Goal: Transaction & Acquisition: Purchase product/service

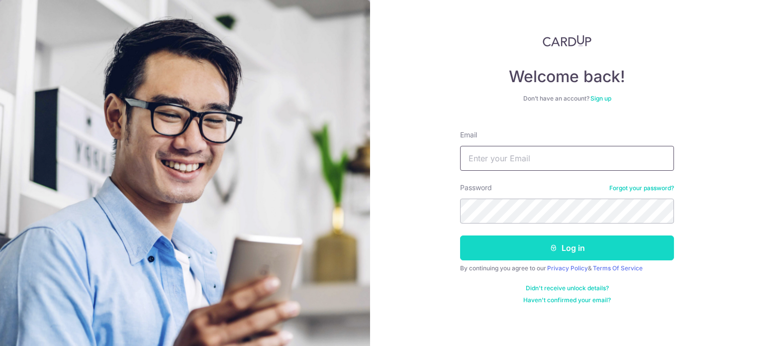
type input "[EMAIL_ADDRESS][DOMAIN_NAME]"
click at [529, 253] on button "Log in" at bounding box center [567, 247] width 214 height 25
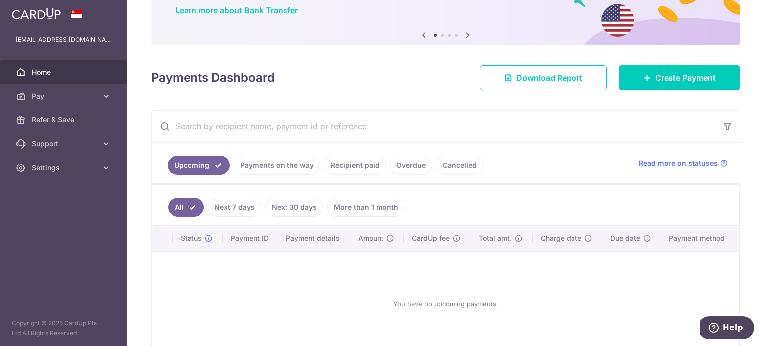
scroll to position [99, 0]
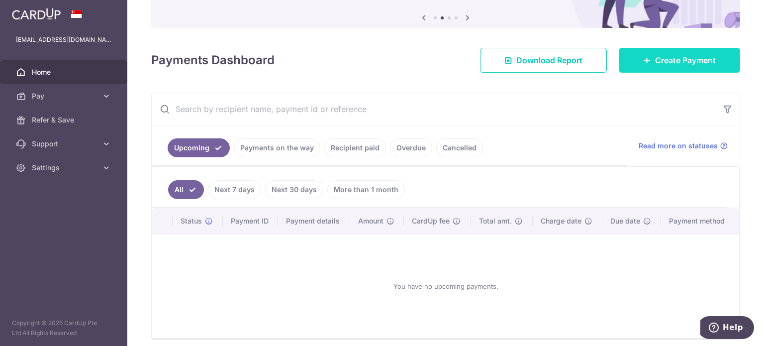
click at [680, 55] on span "Create Payment" at bounding box center [685, 60] width 61 height 12
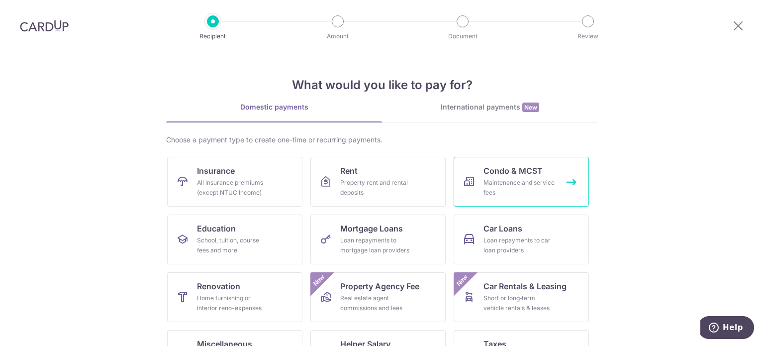
click at [526, 187] on div "Maintenance and service fees" at bounding box center [519, 188] width 72 height 20
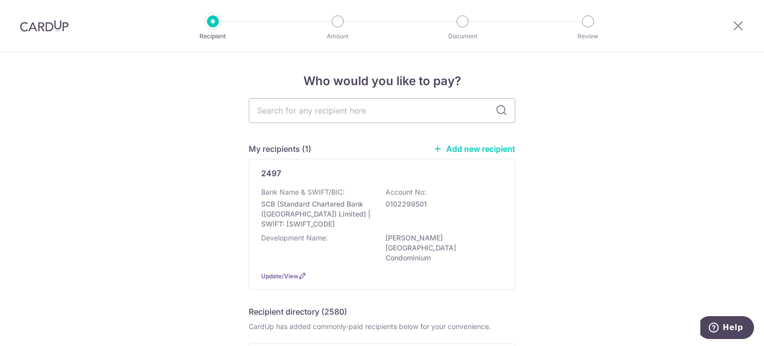
click at [56, 27] on img at bounding box center [44, 26] width 49 height 12
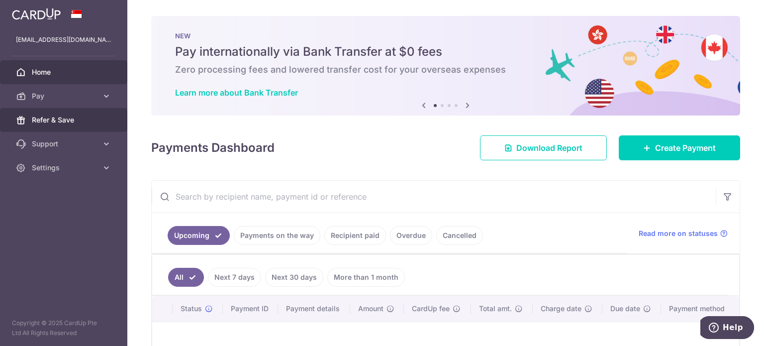
click at [86, 119] on span "Refer & Save" at bounding box center [65, 120] width 66 height 10
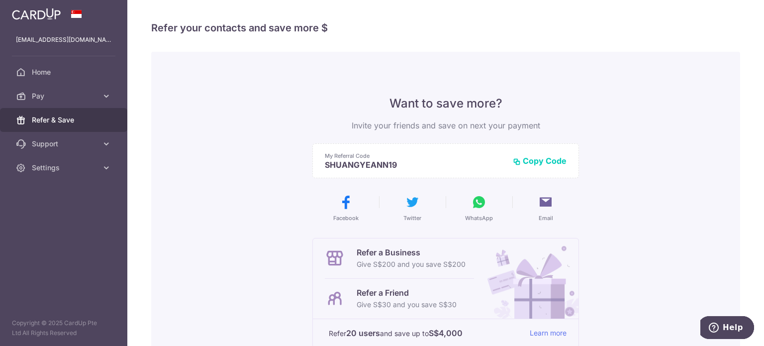
click at [29, 16] on img at bounding box center [36, 14] width 49 height 12
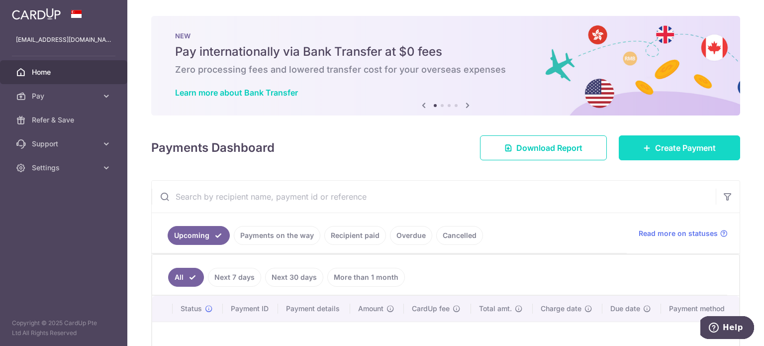
click at [677, 143] on span "Create Payment" at bounding box center [685, 148] width 61 height 12
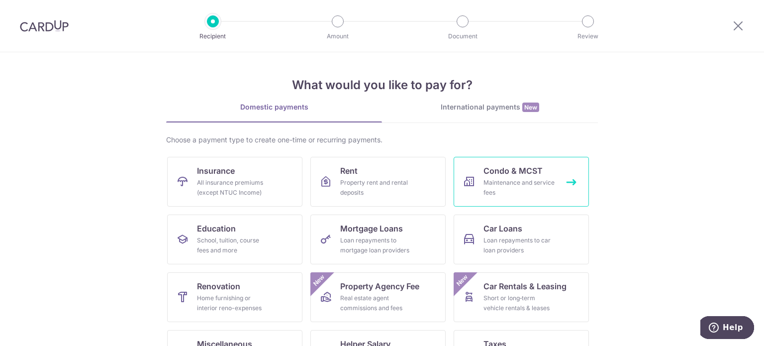
click at [517, 181] on div "Maintenance and service fees" at bounding box center [519, 188] width 72 height 20
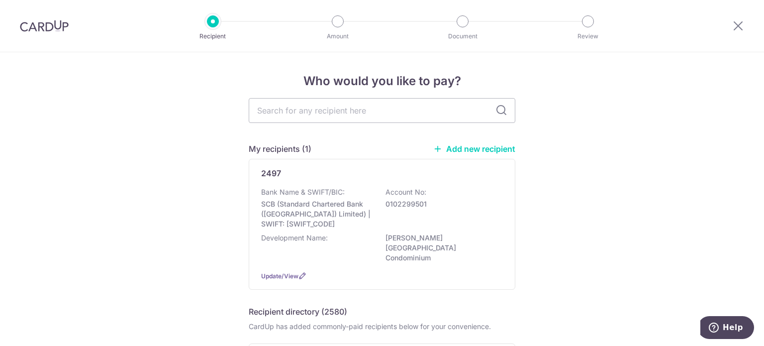
scroll to position [50, 0]
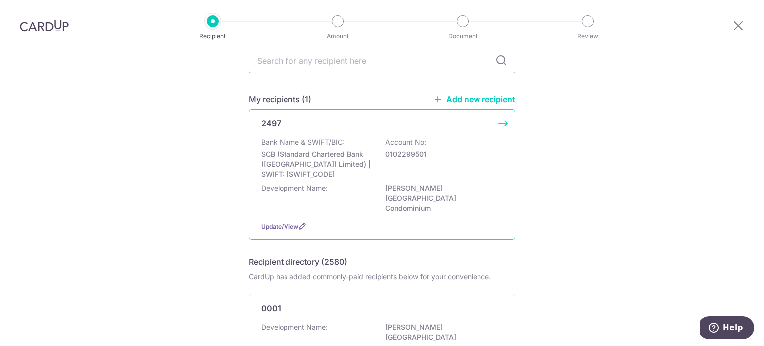
click at [312, 149] on p "SCB (Standard Chartered Bank ([GEOGRAPHIC_DATA]) Limited) | SWIFT: [SWIFT_CODE]" at bounding box center [316, 164] width 111 height 30
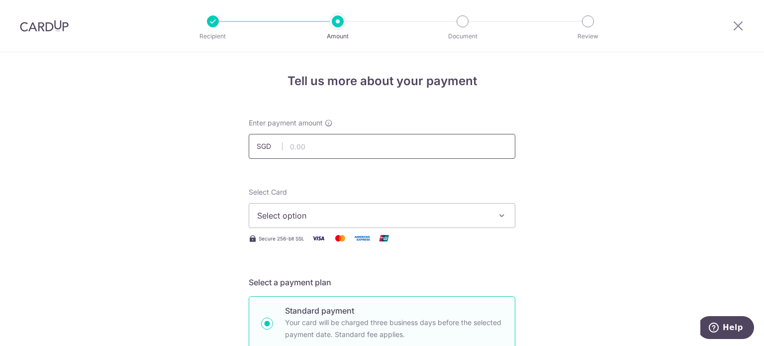
click at [348, 141] on input "text" at bounding box center [382, 146] width 267 height 25
type input "1,762.79"
click at [430, 220] on span "Select option" at bounding box center [373, 215] width 232 height 12
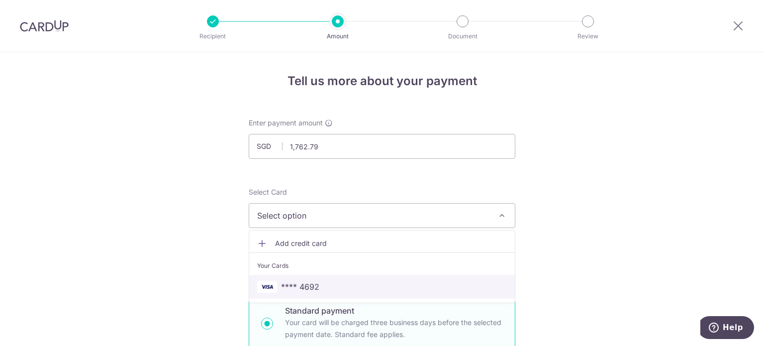
click at [416, 287] on span "**** 4692" at bounding box center [382, 286] width 250 height 12
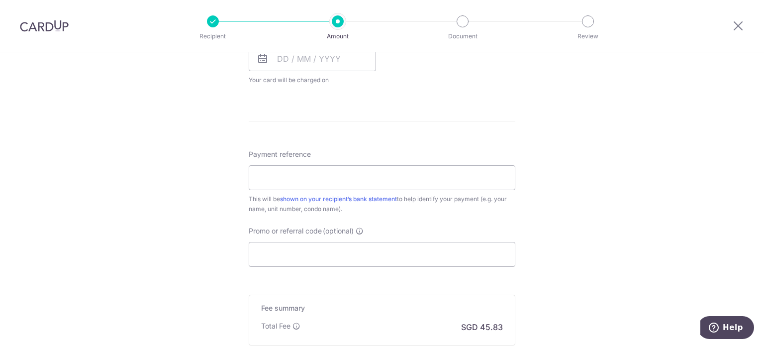
scroll to position [497, 0]
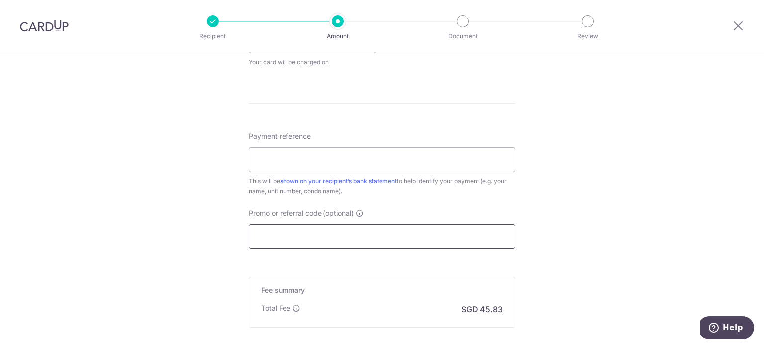
click at [318, 236] on input "Promo or referral code (optional)" at bounding box center [382, 236] width 267 height 25
click at [306, 236] on input "Promo or referral code (optional)" at bounding box center [382, 236] width 267 height 25
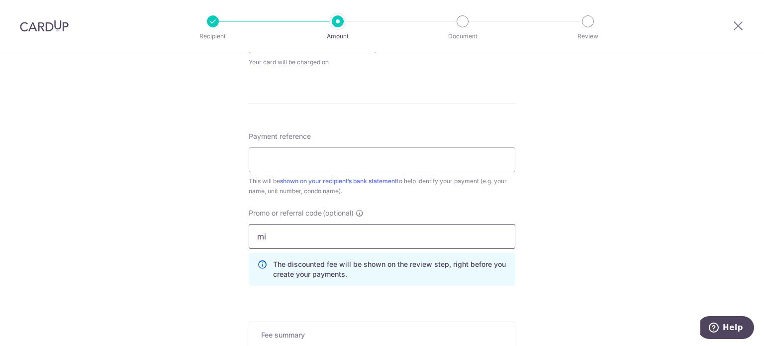
type input "m"
type input "Milelion"
click at [543, 250] on div "Tell us more about your payment Enter payment amount SGD 1,762.79 1762.79 Selec…" at bounding box center [382, 27] width 764 height 944
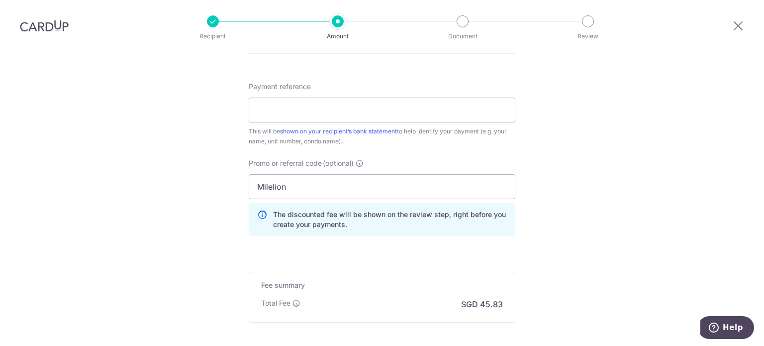
scroll to position [597, 0]
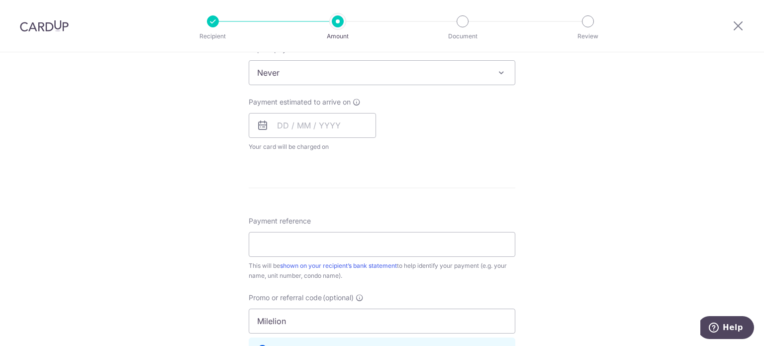
scroll to position [398, 0]
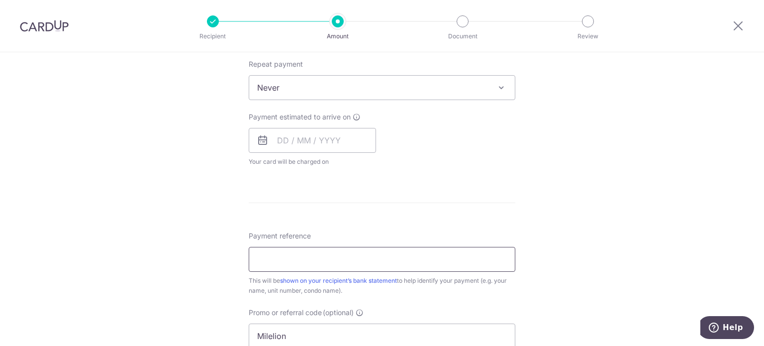
click at [279, 257] on input "Payment reference" at bounding box center [382, 259] width 267 height 25
type input "Hazel Park Condo 25 #11-01"
click at [288, 141] on input "text" at bounding box center [312, 140] width 127 height 25
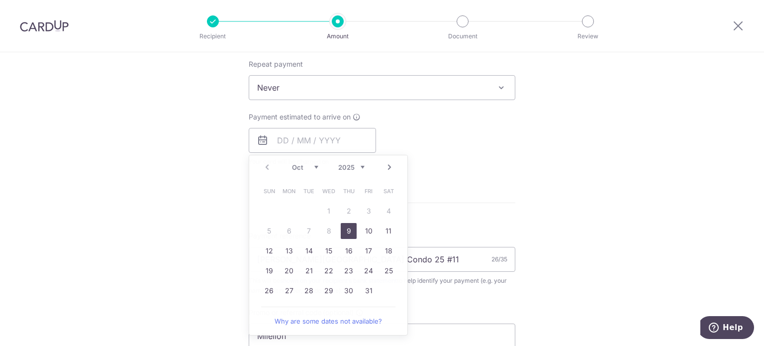
click at [475, 164] on div "Payment estimated to arrive on Prev Next Oct Nov Dec 2025 2026 2027 2028 2029 2…" at bounding box center [382, 139] width 278 height 55
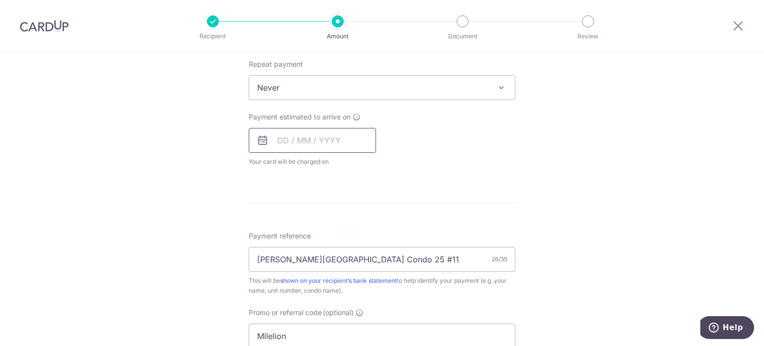
click at [346, 134] on input "text" at bounding box center [312, 140] width 127 height 25
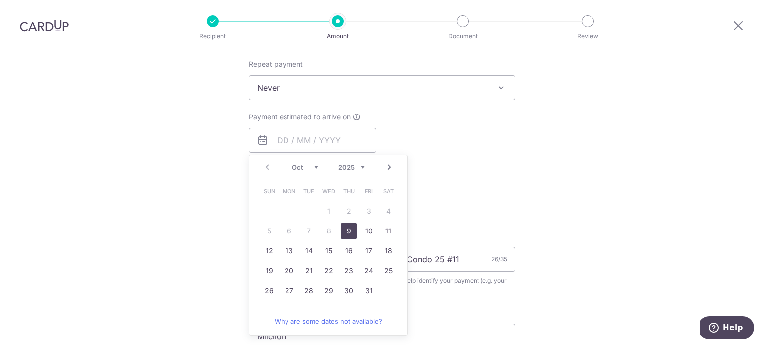
click at [348, 229] on link "9" at bounding box center [349, 231] width 16 height 16
type input "[DATE]"
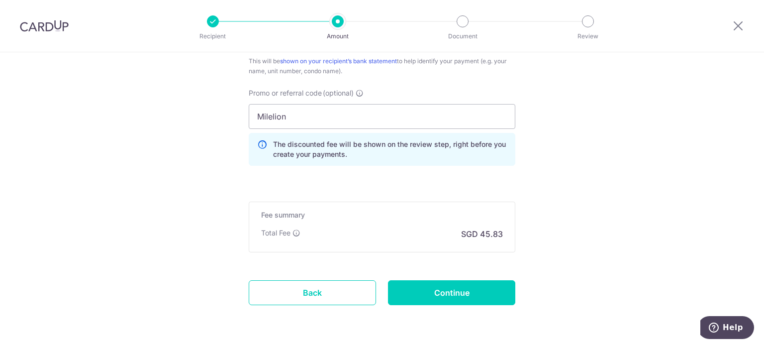
scroll to position [690, 0]
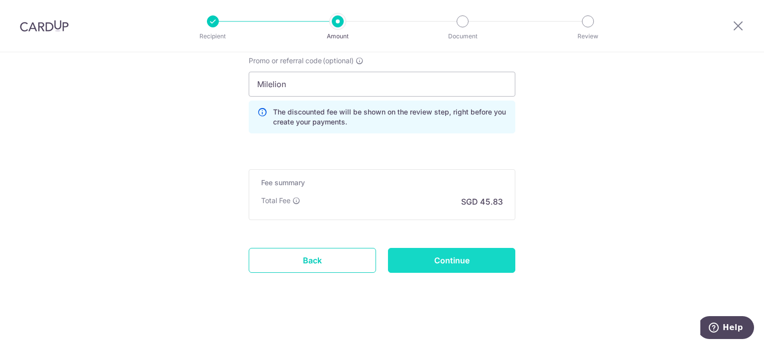
click at [453, 257] on input "Continue" at bounding box center [451, 260] width 127 height 25
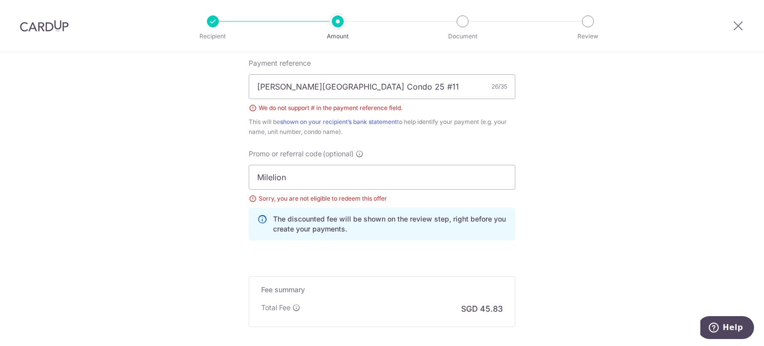
scroll to position [561, 0]
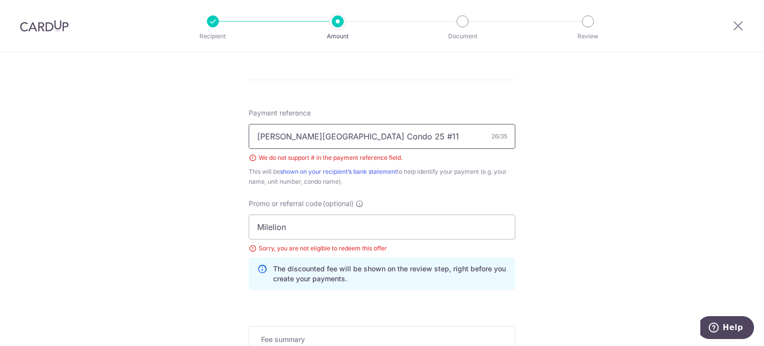
click at [341, 134] on input "[PERSON_NAME][GEOGRAPHIC_DATA] Condo 25 #11-01" at bounding box center [382, 136] width 267 height 25
type input "[PERSON_NAME][GEOGRAPHIC_DATA] Condo 25 11-01"
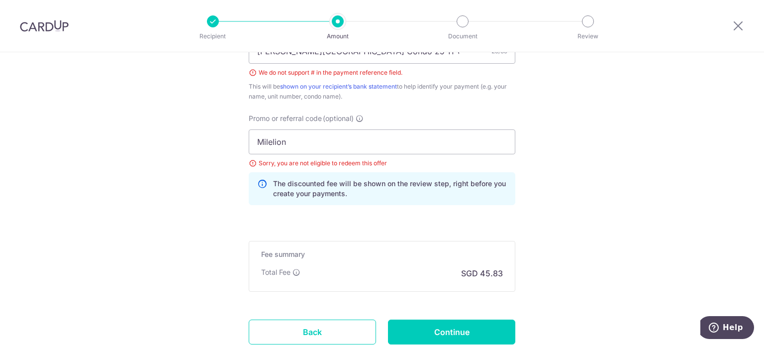
scroll to position [711, 0]
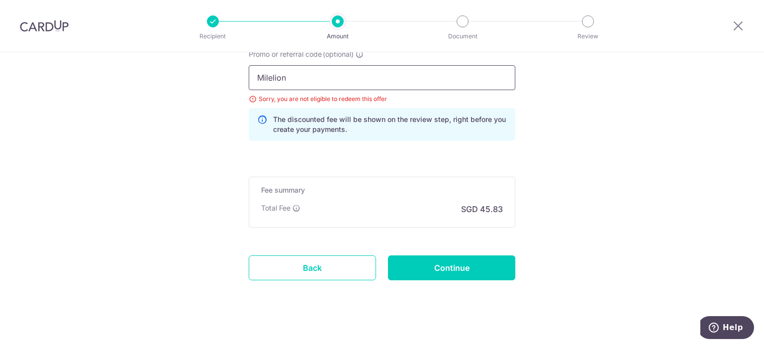
drag, startPoint x: 286, startPoint y: 78, endPoint x: 244, endPoint y: 78, distance: 41.8
click at [244, 78] on div "Promo or referral code (optional) [GEOGRAPHIC_DATA] Sorry, you are not eligible…" at bounding box center [382, 98] width 278 height 99
type input "MILELION"
click at [503, 141] on div "Promo or referral code (optional) [GEOGRAPHIC_DATA] Sorry, you are not eligible…" at bounding box center [382, 98] width 278 height 99
click at [448, 264] on input "Continue" at bounding box center [451, 267] width 127 height 25
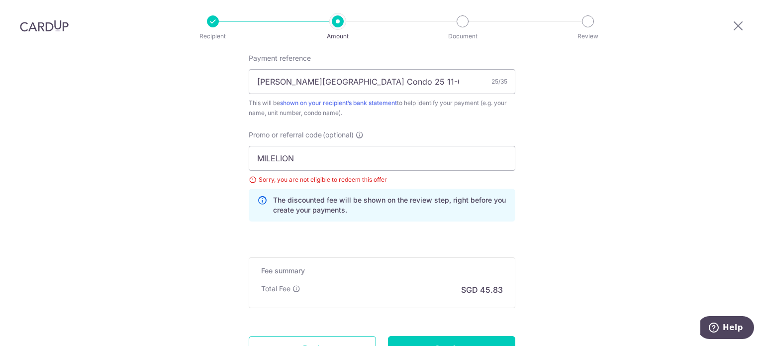
scroll to position [605, 0]
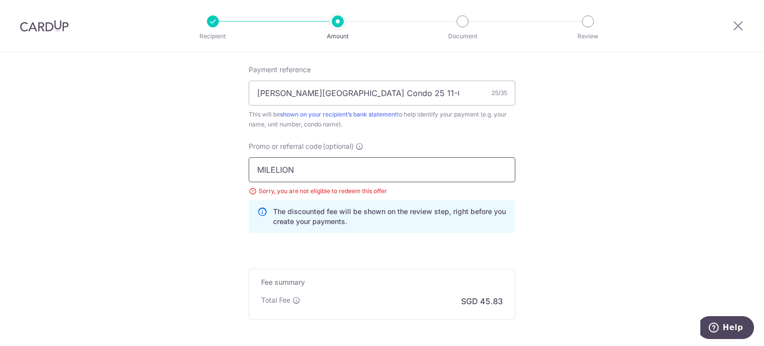
drag, startPoint x: 297, startPoint y: 170, endPoint x: 245, endPoint y: 168, distance: 52.2
click at [245, 168] on div "Promo or referral code (optional) MILELION Sorry, you are not eligible to redee…" at bounding box center [382, 190] width 278 height 99
paste input "3HOME25R"
type input "3HOME25R"
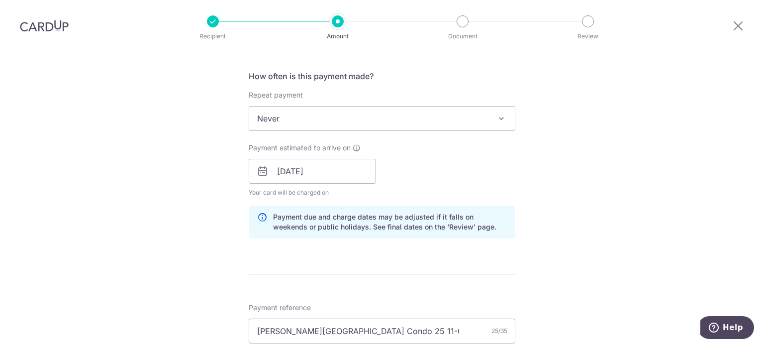
scroll to position [356, 0]
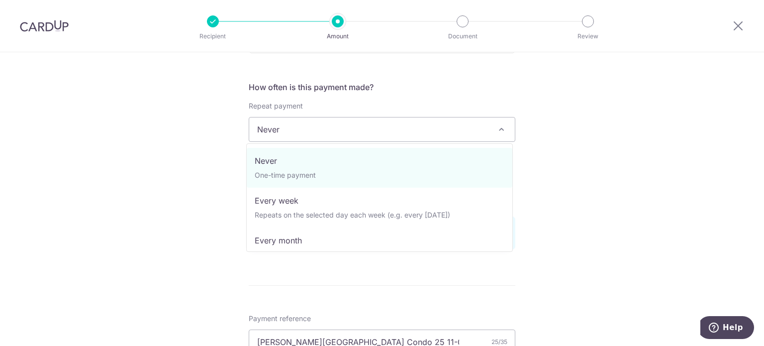
click at [446, 133] on span "Never" at bounding box center [382, 129] width 266 height 24
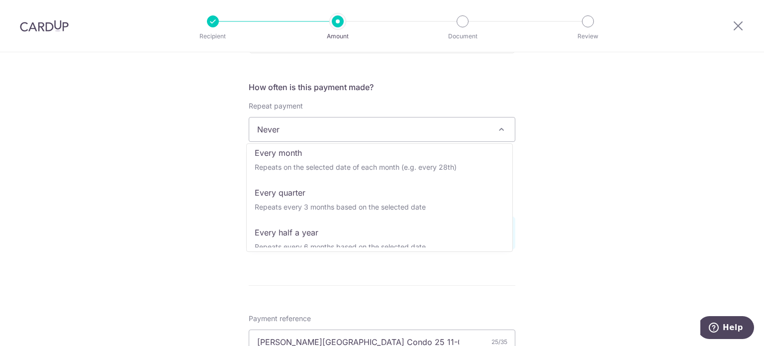
scroll to position [93, 0]
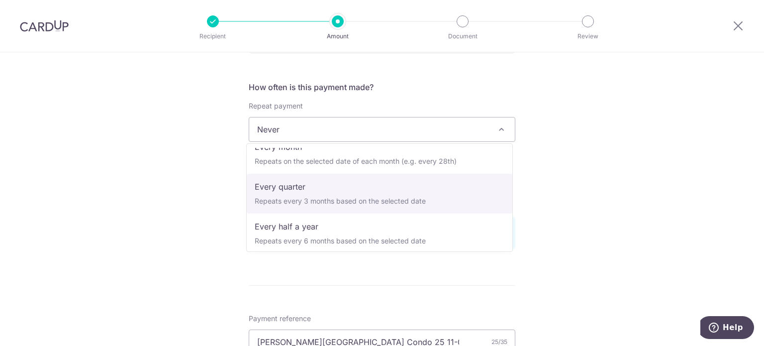
select select "4"
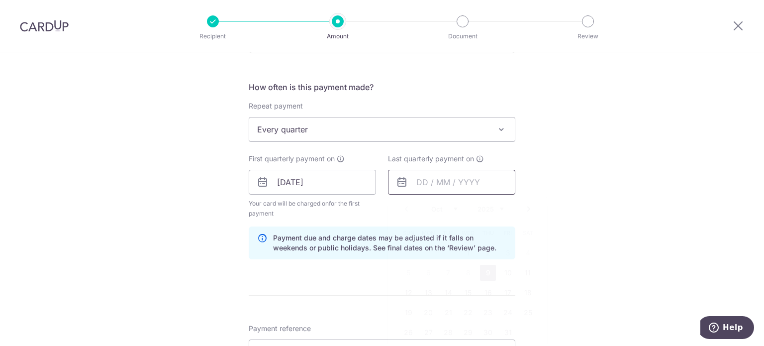
click at [427, 184] on input "text" at bounding box center [451, 182] width 127 height 25
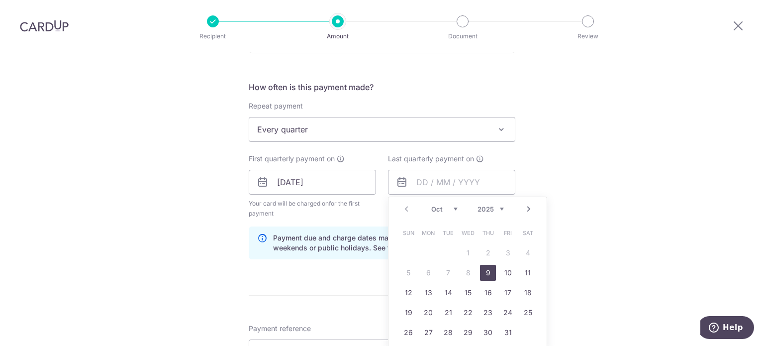
click at [525, 209] on link "Next" at bounding box center [529, 209] width 12 height 12
click at [402, 210] on link "Prev" at bounding box center [406, 209] width 12 height 12
click at [509, 336] on link "28" at bounding box center [508, 332] width 16 height 16
type input "[DATE]"
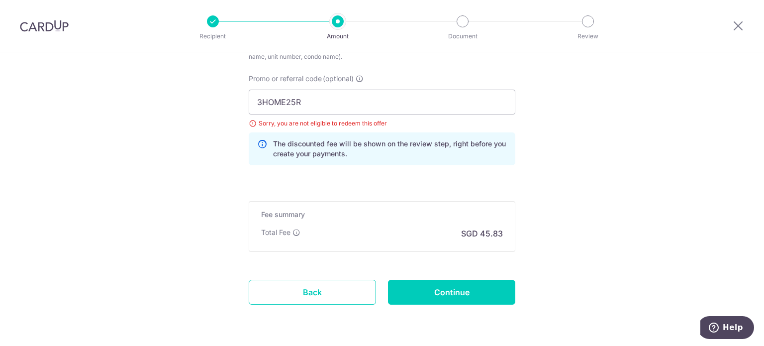
scroll to position [704, 0]
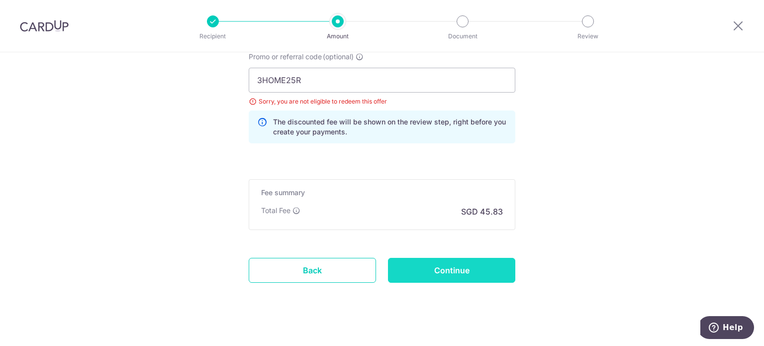
click at [472, 270] on input "Continue" at bounding box center [451, 270] width 127 height 25
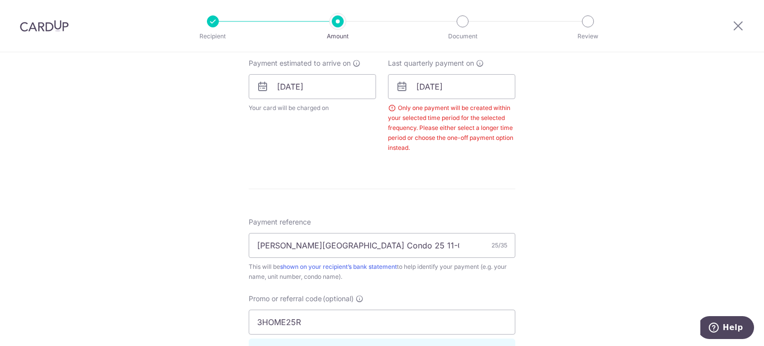
scroll to position [402, 0]
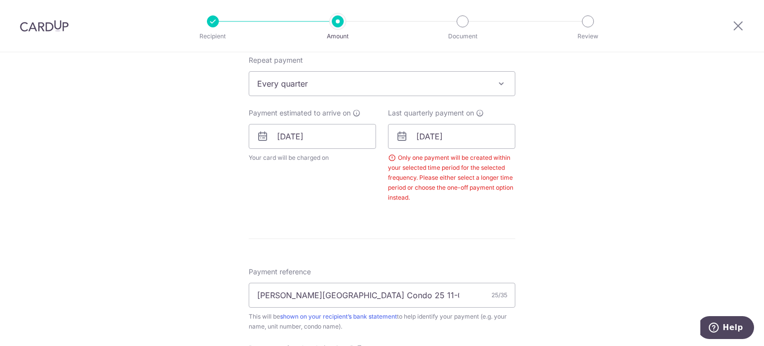
click at [481, 79] on span "Every quarter" at bounding box center [382, 84] width 266 height 24
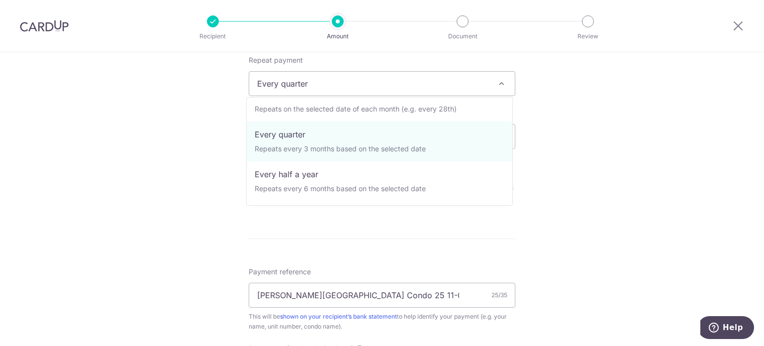
scroll to position [50, 0]
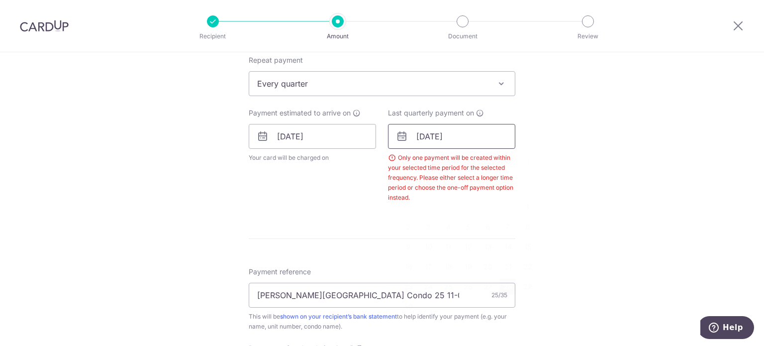
click at [459, 137] on input "28/11/2025" at bounding box center [451, 136] width 127 height 25
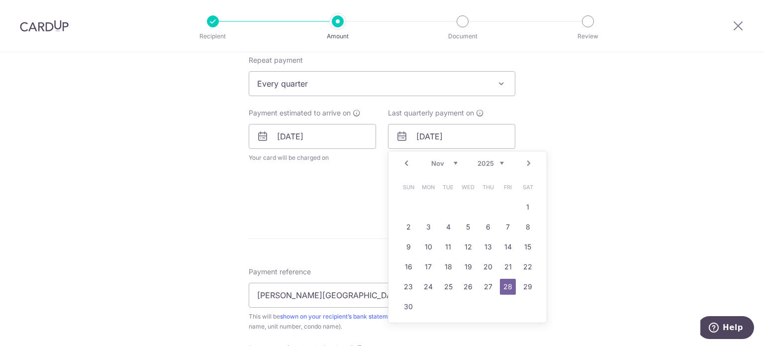
click at [526, 165] on link "Next" at bounding box center [529, 163] width 12 height 12
click at [440, 229] on link "9" at bounding box center [448, 227] width 16 height 16
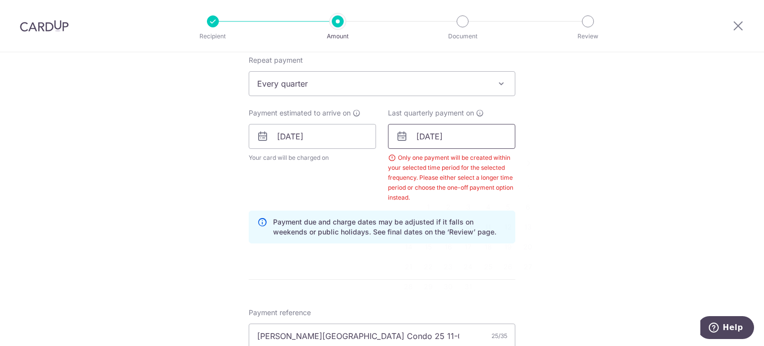
click at [463, 137] on input "09/12/2025" at bounding box center [451, 136] width 127 height 25
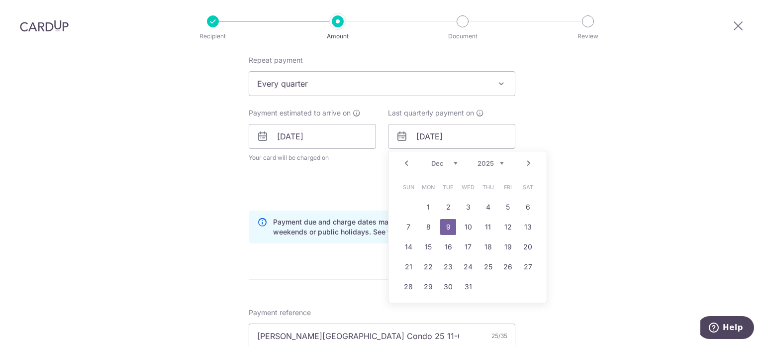
click at [451, 161] on select "Oct Nov Dec" at bounding box center [444, 163] width 26 height 8
click at [523, 162] on link "Next" at bounding box center [529, 163] width 12 height 12
click at [500, 228] on link "9" at bounding box center [508, 227] width 16 height 16
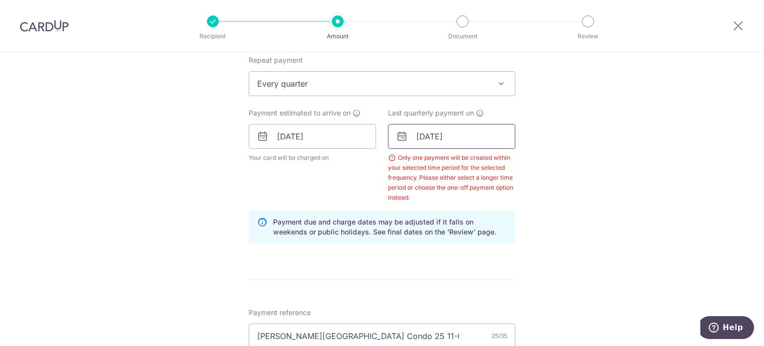
click at [440, 137] on input "[DATE]" at bounding box center [451, 136] width 127 height 25
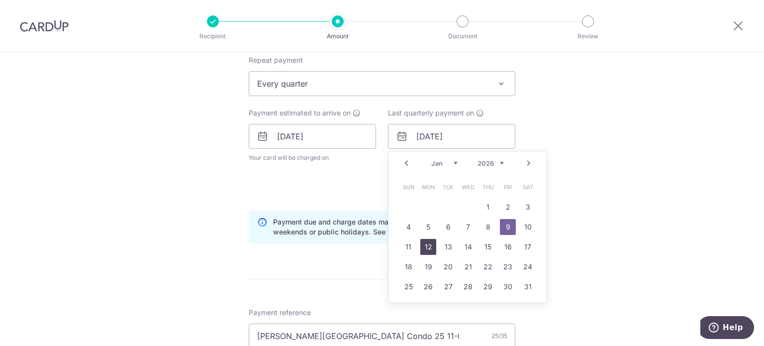
click at [422, 246] on link "12" at bounding box center [428, 247] width 16 height 16
type input "12/01/2026"
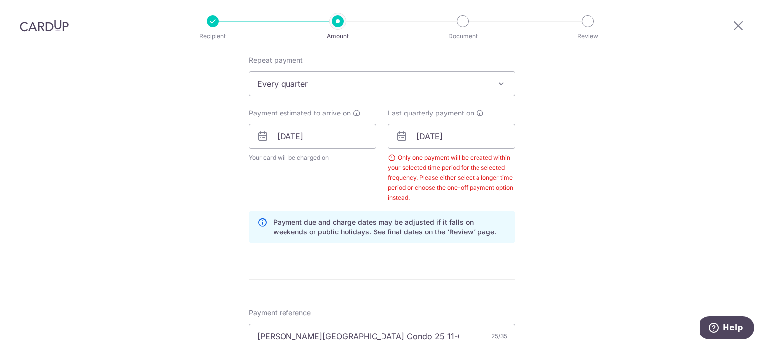
click at [536, 214] on div "Tell us more about your payment Enter payment amount SGD 1,762.79 1762.79 Selec…" at bounding box center [382, 162] width 764 height 1025
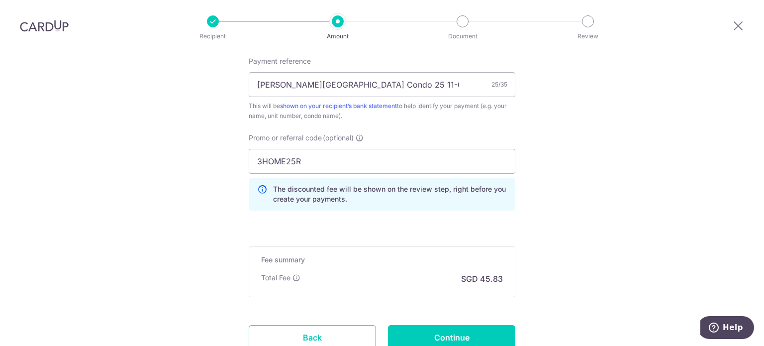
scroll to position [730, 0]
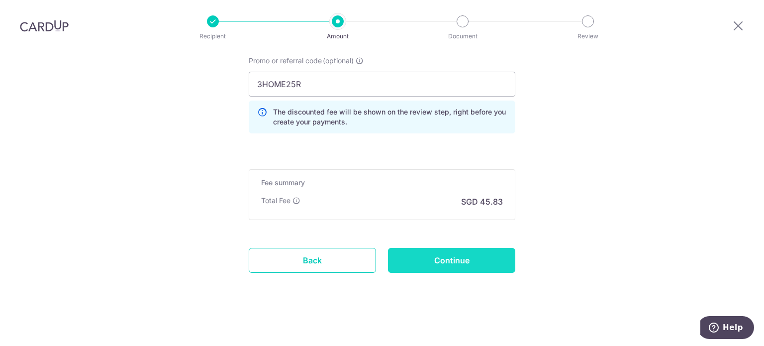
click at [485, 253] on input "Continue" at bounding box center [451, 260] width 127 height 25
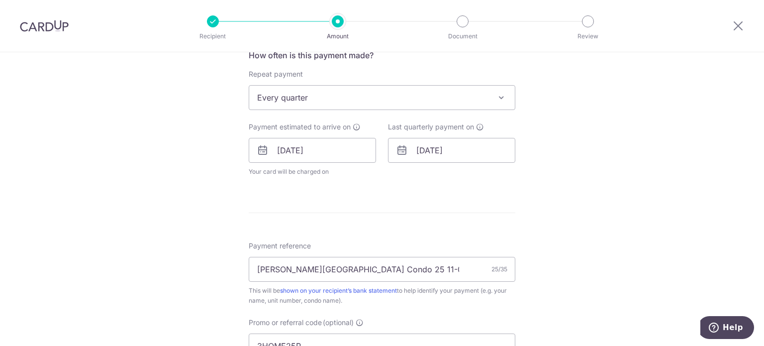
scroll to position [365, 0]
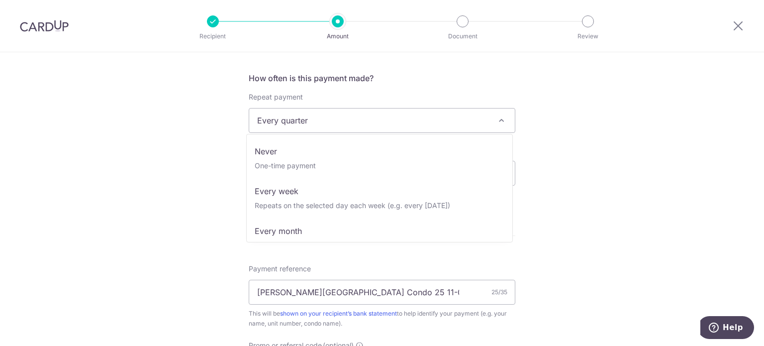
click at [474, 120] on span "Every quarter" at bounding box center [382, 120] width 266 height 24
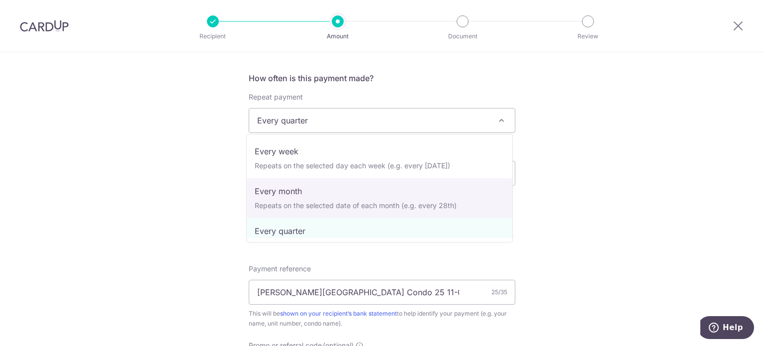
select select "3"
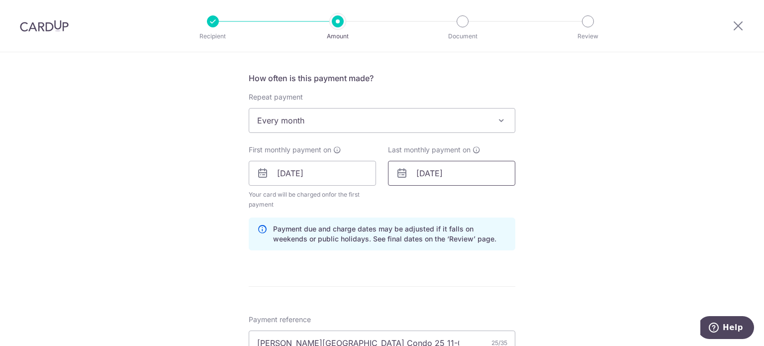
click at [455, 173] on input "12/01/2026" at bounding box center [451, 173] width 127 height 25
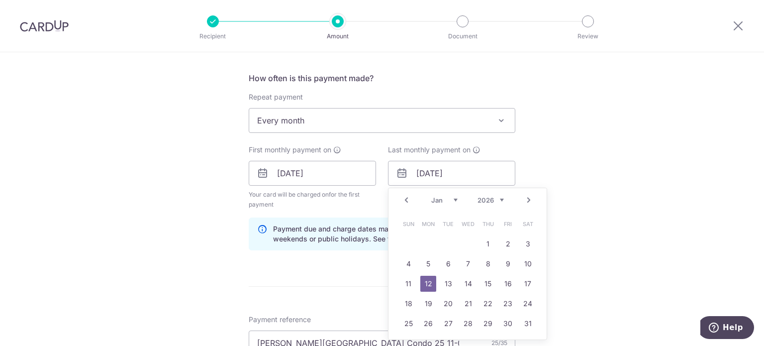
click at [404, 200] on link "Prev" at bounding box center [406, 200] width 12 height 12
click at [465, 320] on link "31" at bounding box center [468, 323] width 16 height 16
type input "31/12/2025"
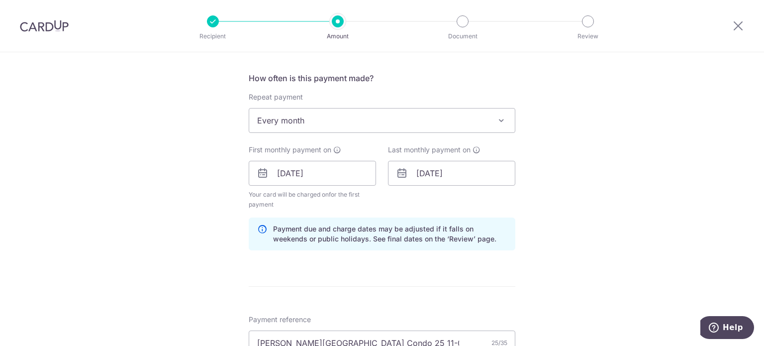
click at [581, 244] on div "Tell us more about your payment Enter payment amount SGD 1,762.79 1762.79 Selec…" at bounding box center [382, 191] width 764 height 1009
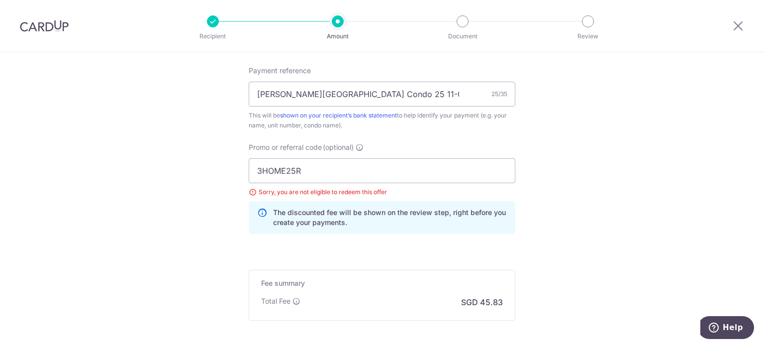
scroll to position [713, 0]
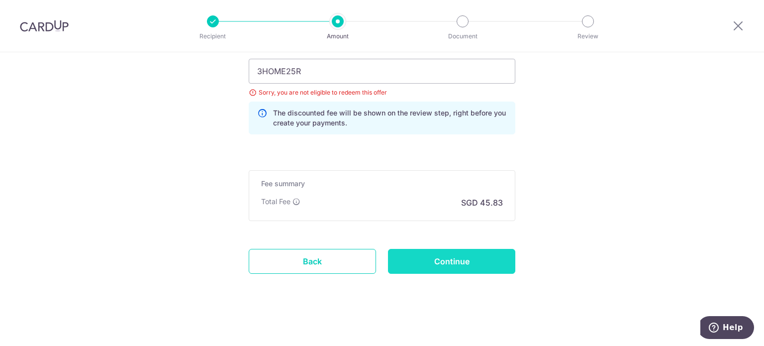
click at [464, 261] on input "Continue" at bounding box center [451, 261] width 127 height 25
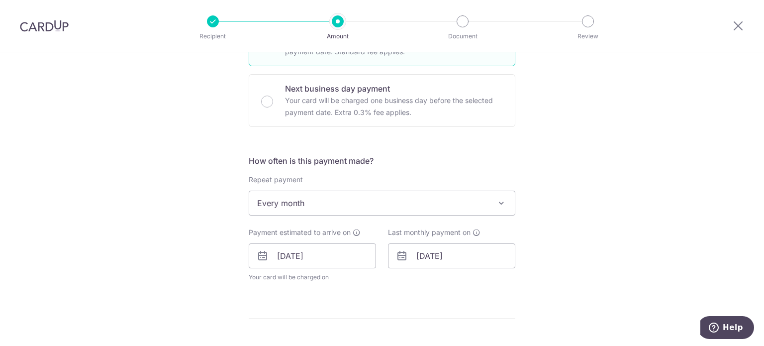
scroll to position [266, 0]
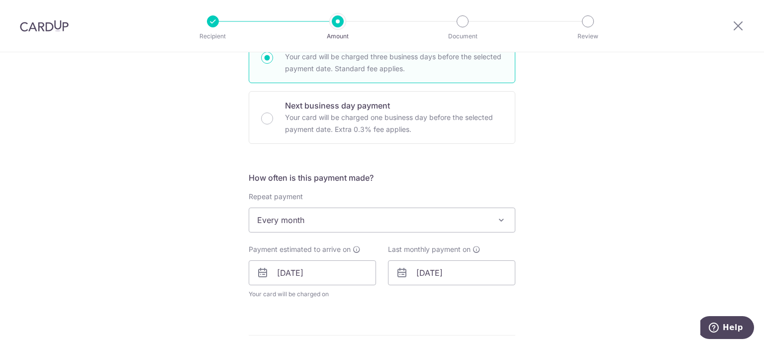
click at [352, 220] on span "Every month" at bounding box center [382, 220] width 266 height 24
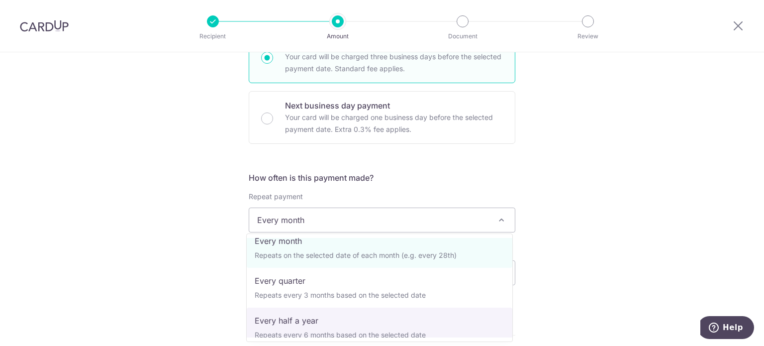
scroll to position [99, 0]
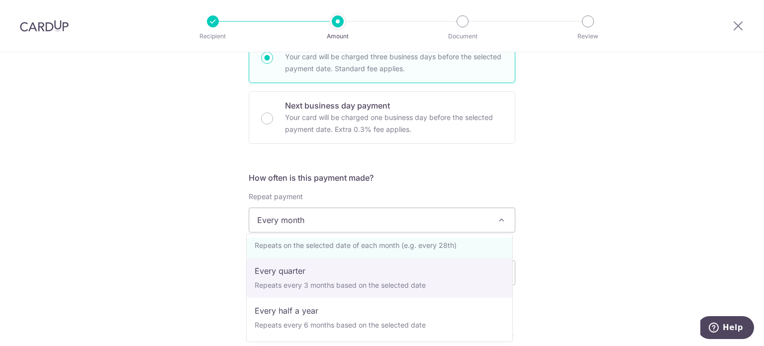
select select "4"
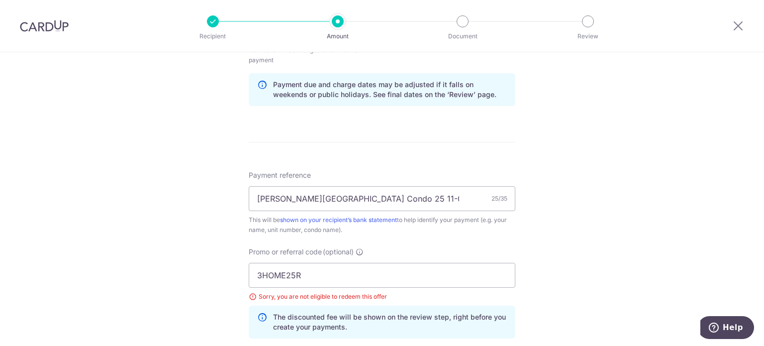
scroll to position [514, 0]
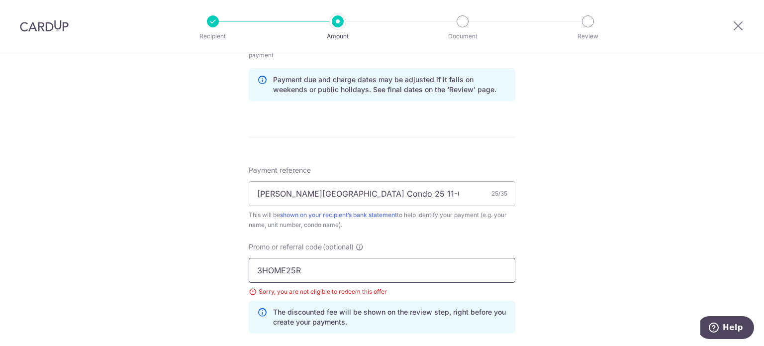
drag, startPoint x: 321, startPoint y: 269, endPoint x: 242, endPoint y: 270, distance: 79.6
click at [243, 270] on div "Promo or referral code (optional) 3HOME25R Sorry, you are not eligible to redee…" at bounding box center [382, 291] width 278 height 99
paste input "REC185"
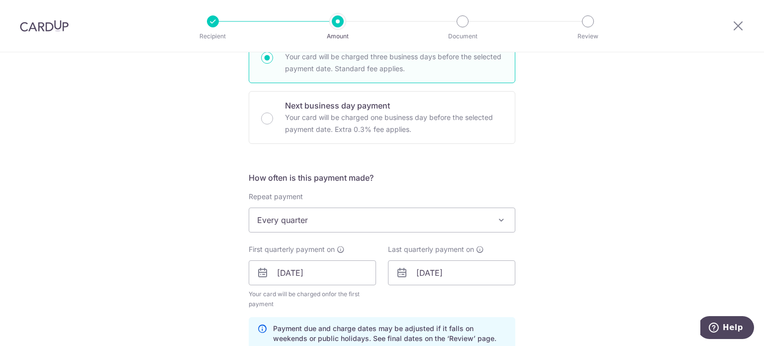
scroll to position [315, 0]
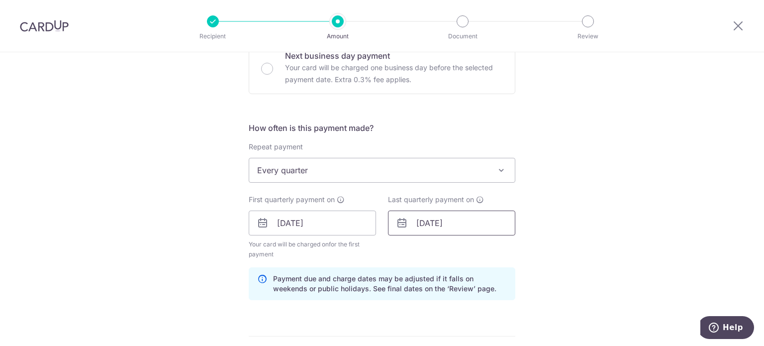
type input "REC185"
click at [465, 223] on input "[DATE]" at bounding box center [451, 222] width 127 height 25
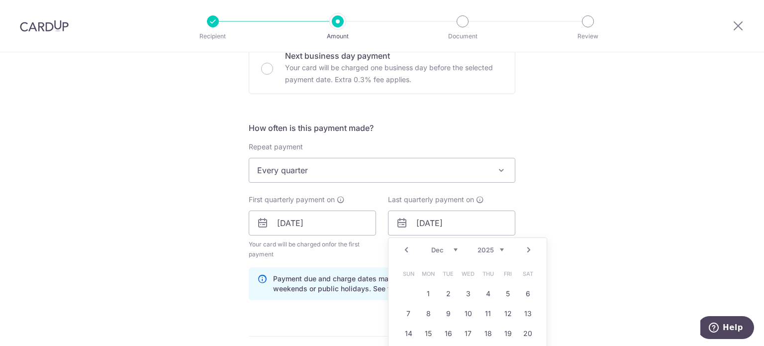
click at [526, 249] on link "Next" at bounding box center [529, 250] width 12 height 12
click at [505, 313] on link "9" at bounding box center [508, 313] width 16 height 16
type input "09/01/2026"
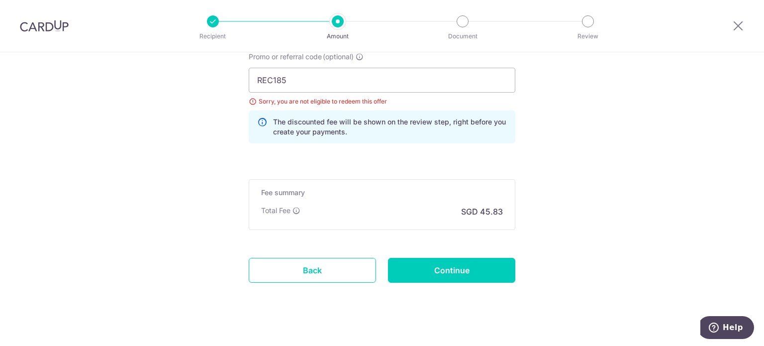
scroll to position [713, 0]
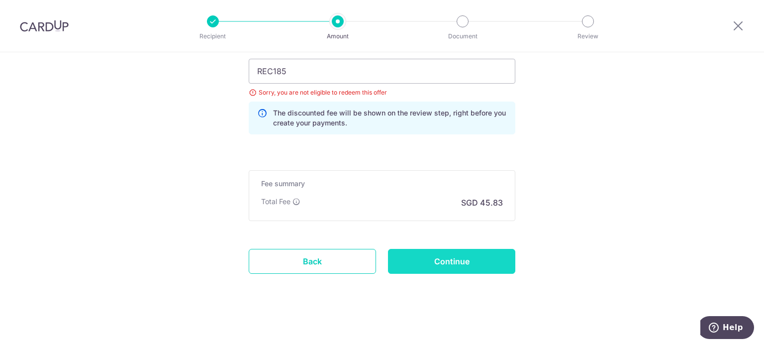
click at [458, 262] on input "Continue" at bounding box center [451, 261] width 127 height 25
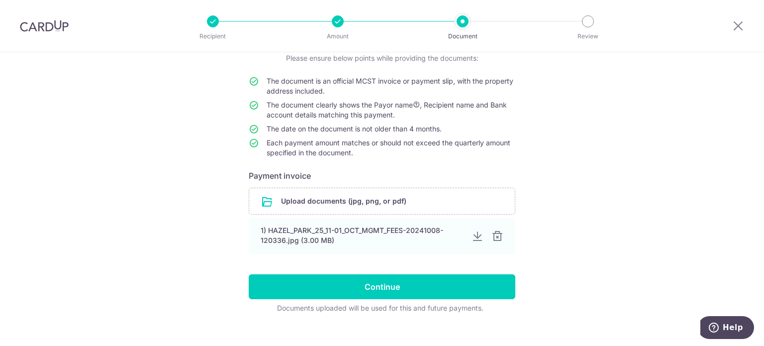
scroll to position [88, 0]
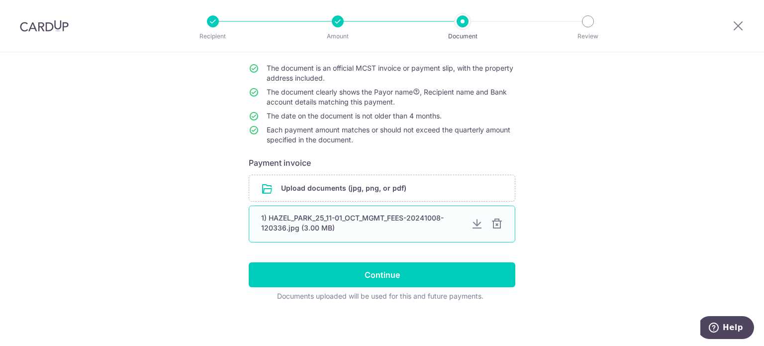
click at [357, 226] on div "1) HAZEL_PARK_25_11-01_OCT_MGMT_FEES-20241008-120336.jpg (3.00 MB)" at bounding box center [362, 223] width 202 height 20
click at [493, 223] on div at bounding box center [497, 224] width 12 height 12
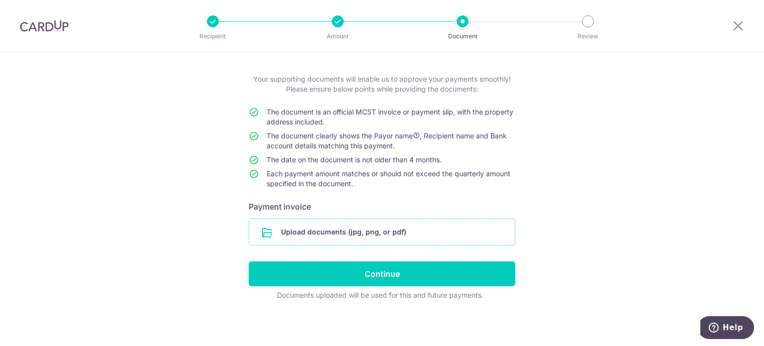
click at [360, 233] on input "file" at bounding box center [382, 232] width 266 height 26
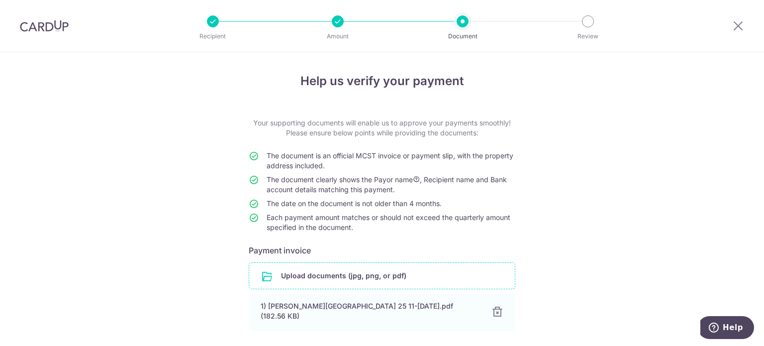
scroll to position [85, 0]
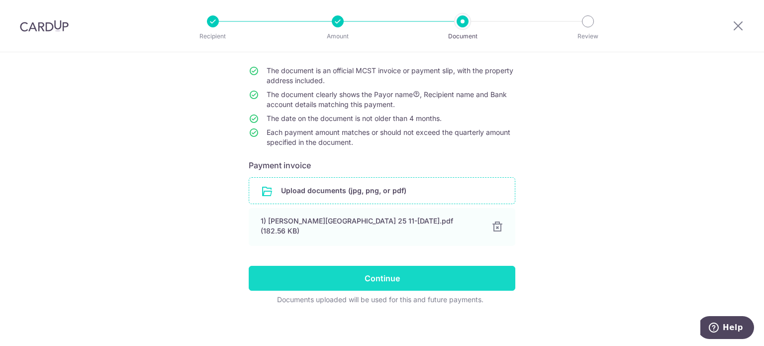
click at [443, 271] on input "Continue" at bounding box center [382, 278] width 267 height 25
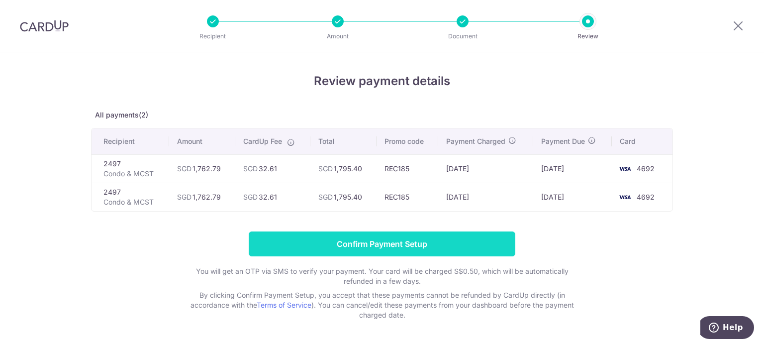
click at [403, 246] on input "Confirm Payment Setup" at bounding box center [382, 243] width 267 height 25
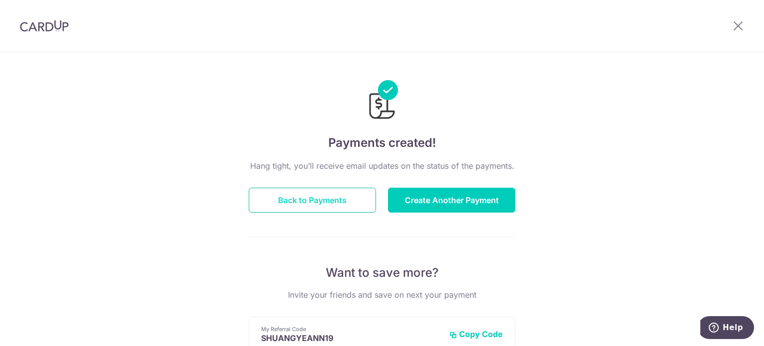
click at [296, 210] on button "Back to Payments" at bounding box center [312, 199] width 127 height 25
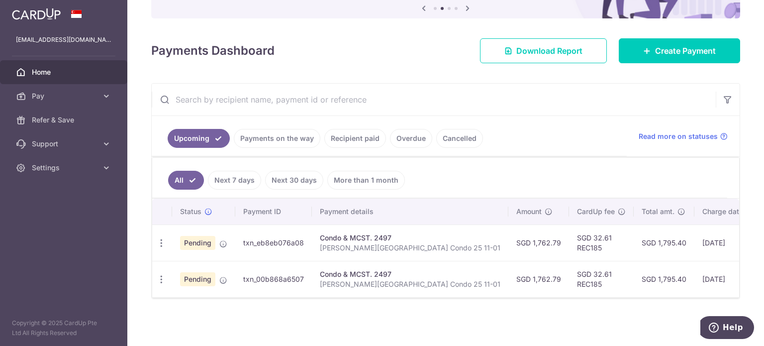
click at [345, 243] on p "[PERSON_NAME][GEOGRAPHIC_DATA] Condo 25 11-01" at bounding box center [410, 248] width 180 height 10
